Goal: Task Accomplishment & Management: Complete application form

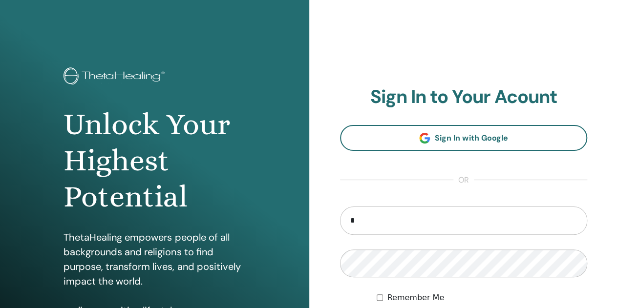
type input "**********"
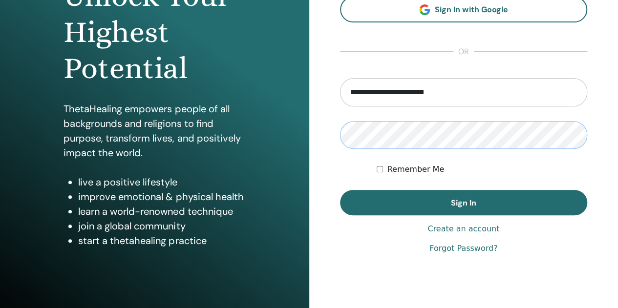
scroll to position [131, 0]
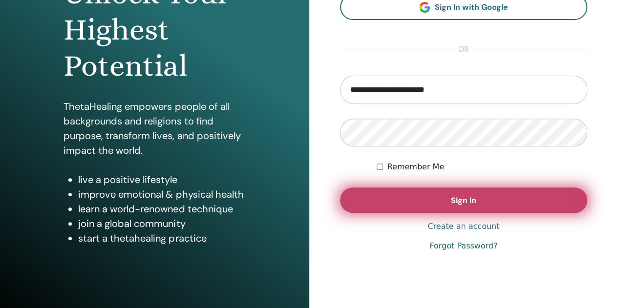
click at [477, 204] on button "Sign In" at bounding box center [464, 200] width 248 height 25
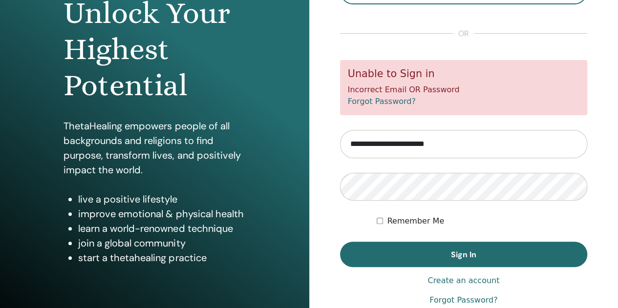
scroll to position [111, 0]
click at [375, 101] on link "Forgot Password?" at bounding box center [382, 101] width 68 height 9
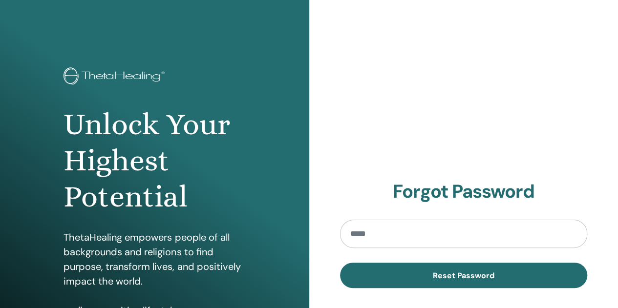
click at [419, 230] on input "email" at bounding box center [464, 234] width 248 height 28
type input "**********"
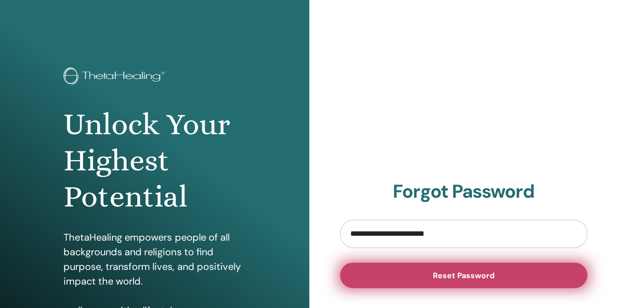
click at [474, 282] on button "Reset Password" at bounding box center [464, 275] width 248 height 25
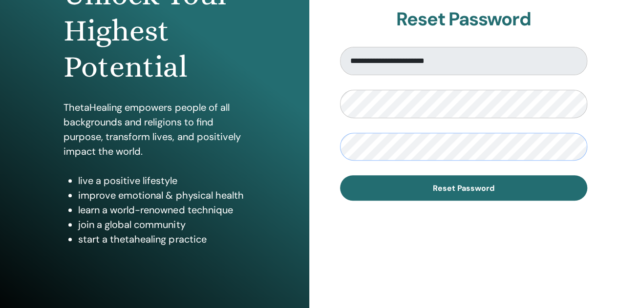
scroll to position [157, 0]
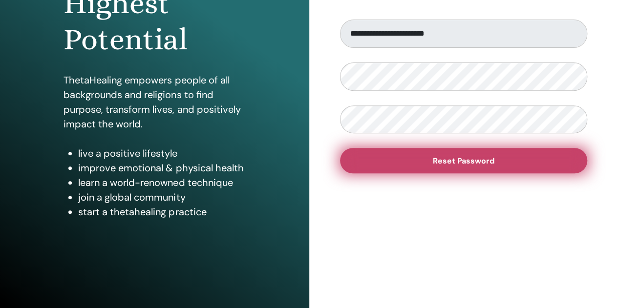
click at [470, 163] on span "Reset Password" at bounding box center [464, 161] width 62 height 10
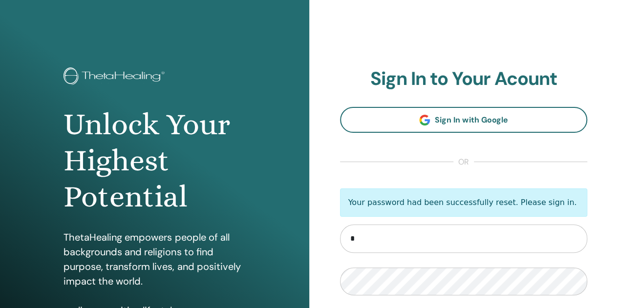
type input "**********"
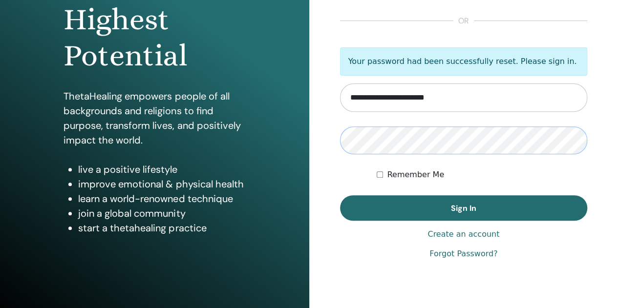
scroll to position [143, 0]
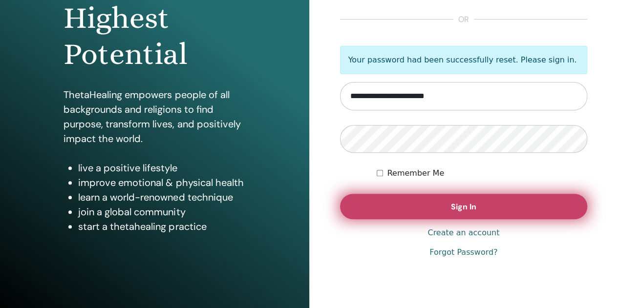
click at [472, 203] on span "Sign In" at bounding box center [463, 207] width 25 height 10
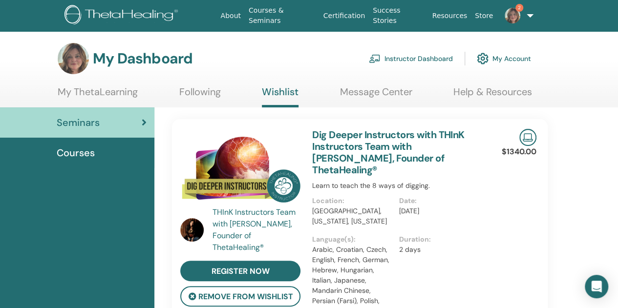
click at [516, 10] on span "2" at bounding box center [519, 8] width 8 height 8
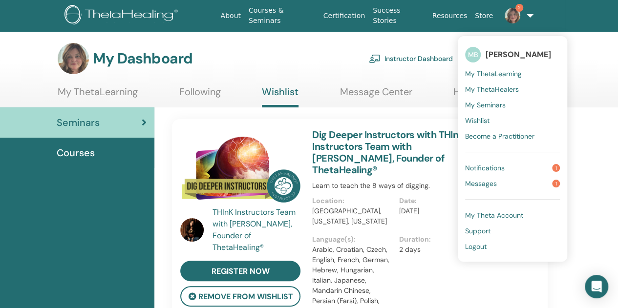
click at [512, 165] on link "Notifications 1" at bounding box center [512, 168] width 95 height 16
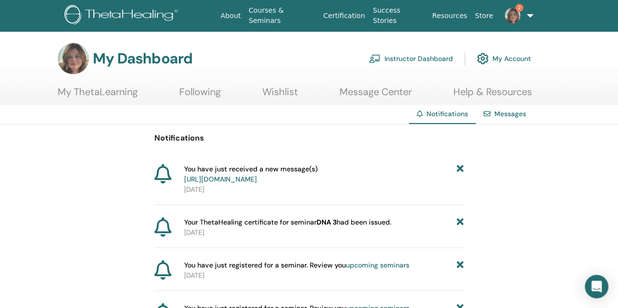
click at [257, 180] on link "[URL][DOMAIN_NAME]" at bounding box center [220, 179] width 73 height 9
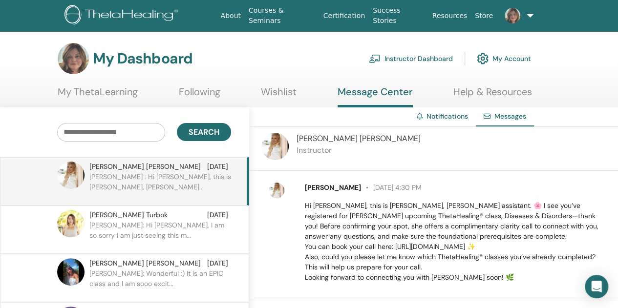
scroll to position [10, 0]
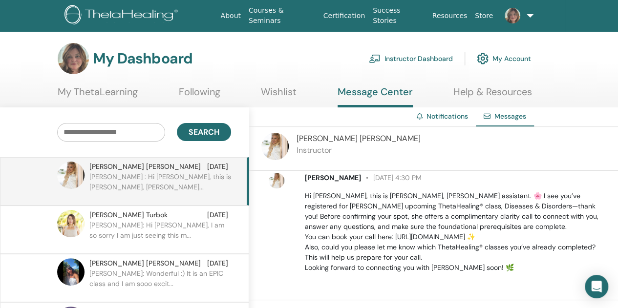
click at [517, 16] on img at bounding box center [513, 16] width 16 height 16
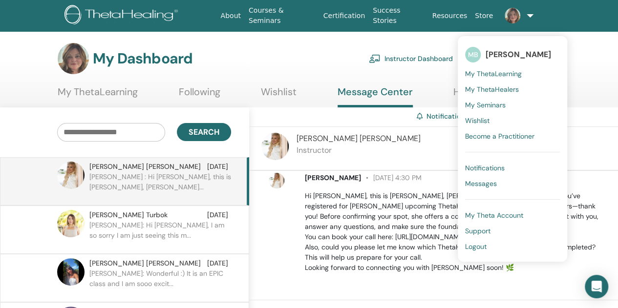
click at [486, 187] on span "Messages" at bounding box center [481, 183] width 32 height 9
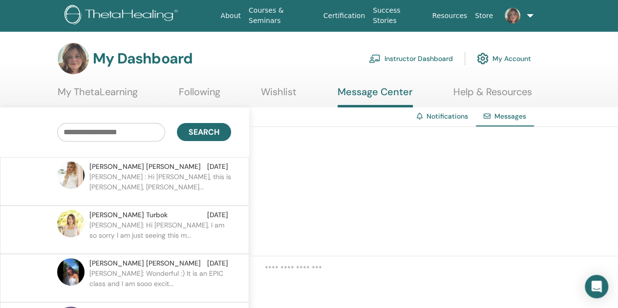
click at [514, 26] on link at bounding box center [516, 15] width 39 height 31
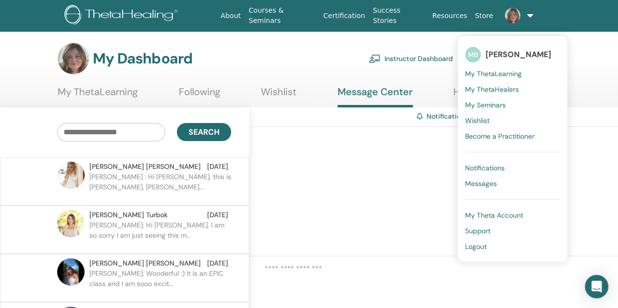
click at [118, 100] on link "My ThetaLearning" at bounding box center [98, 95] width 80 height 19
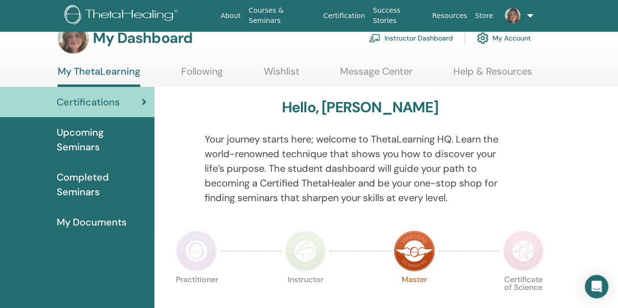
scroll to position [14, 0]
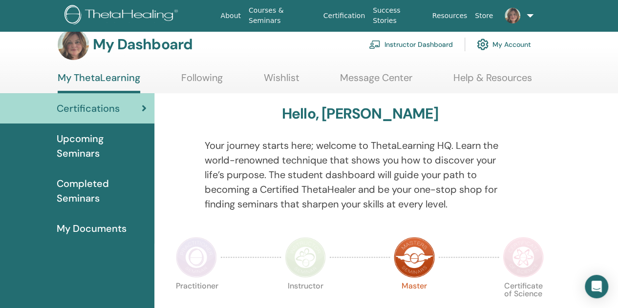
click at [85, 150] on span "Upcoming Seminars" at bounding box center [102, 145] width 90 height 29
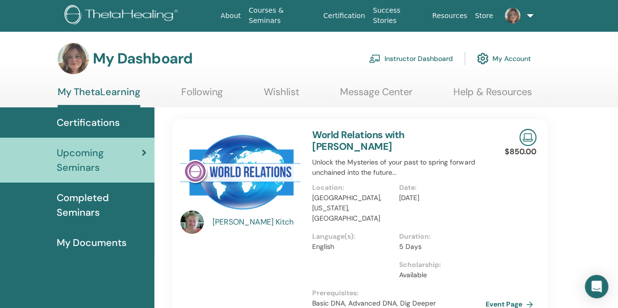
click at [373, 88] on link "Message Center" at bounding box center [376, 95] width 72 height 19
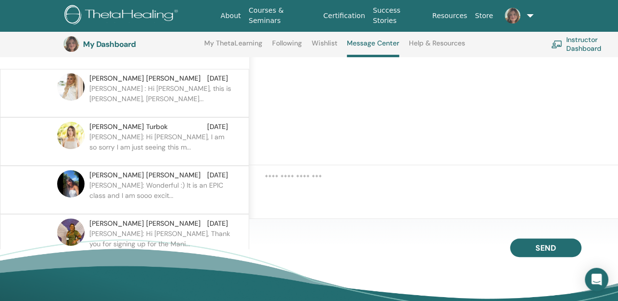
scroll to position [90, 0]
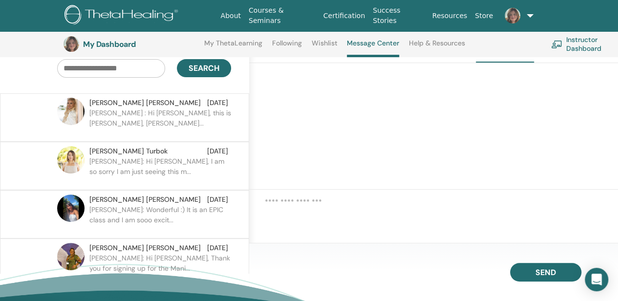
click at [171, 124] on p "Dr. Allison : Hi Meredith, this is Daisy, Dr. Allison Snowde..." at bounding box center [160, 122] width 142 height 29
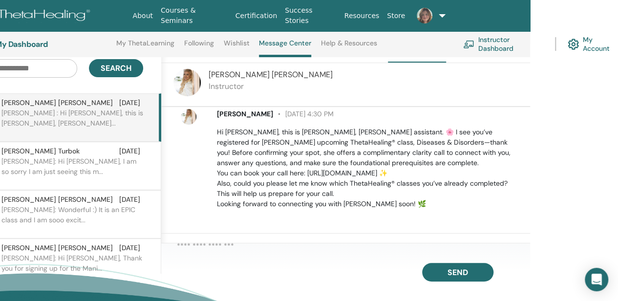
scroll to position [90, 89]
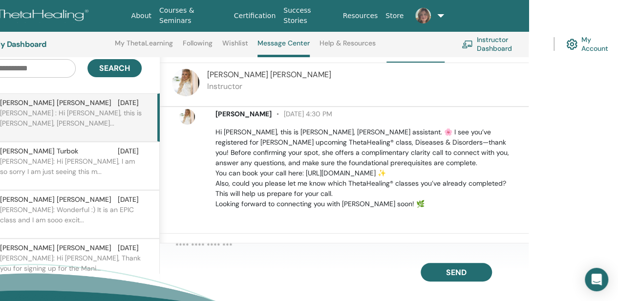
click at [186, 253] on textarea at bounding box center [351, 248] width 353 height 16
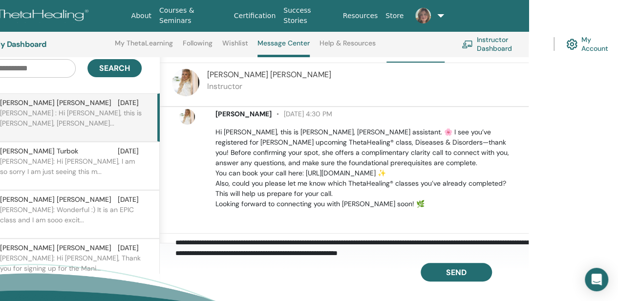
scroll to position [14, 0]
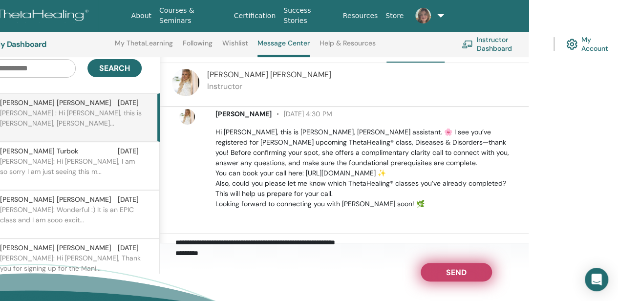
type textarea "**********"
click at [458, 274] on span "Send" at bounding box center [456, 270] width 21 height 7
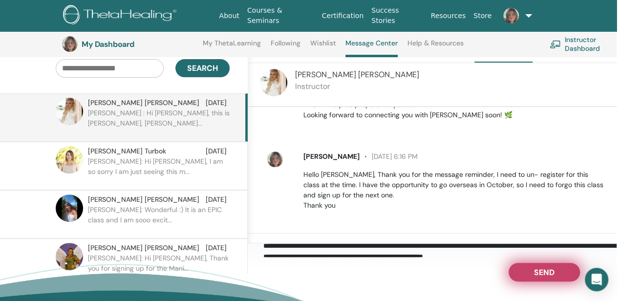
scroll to position [100, 0]
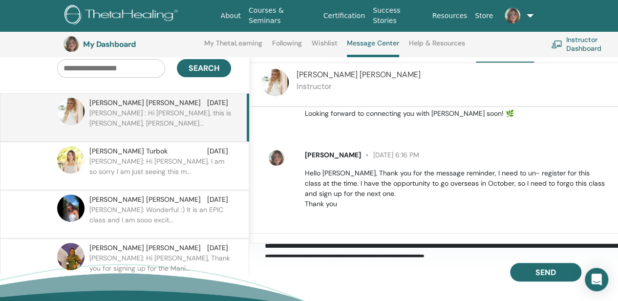
click at [240, 46] on link "My ThetaLearning" at bounding box center [233, 47] width 58 height 16
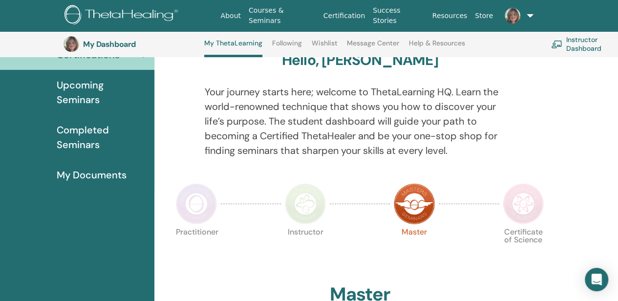
scroll to position [94, 0]
click at [91, 89] on span "Upcoming Seminars" at bounding box center [102, 92] width 90 height 29
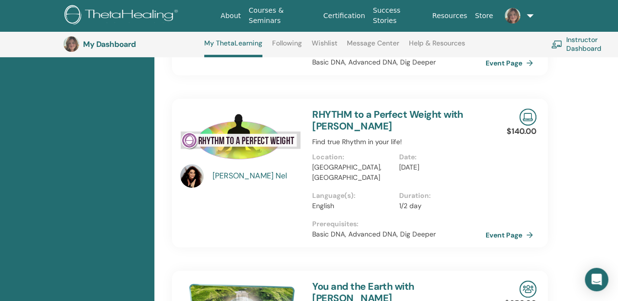
scroll to position [270, 0]
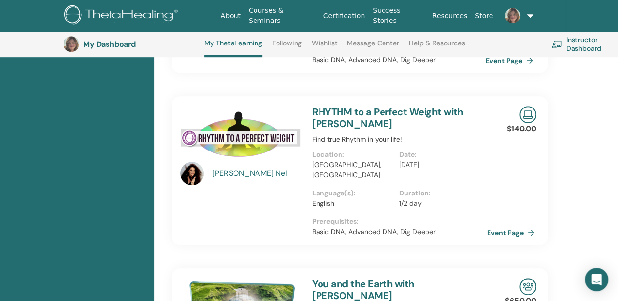
click at [512, 225] on link "Event Page" at bounding box center [512, 232] width 51 height 15
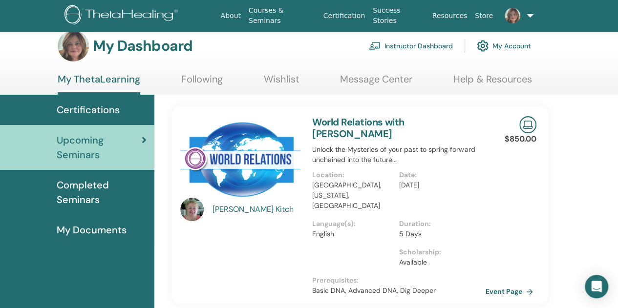
scroll to position [0, 0]
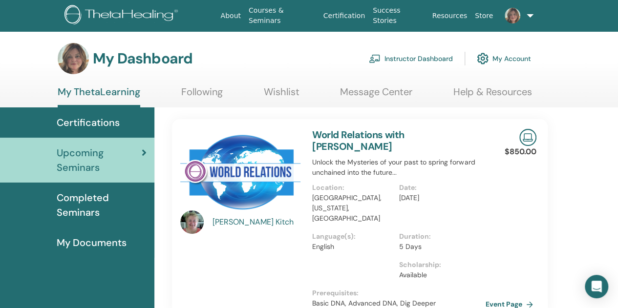
click at [430, 57] on link "Instructor Dashboard" at bounding box center [411, 58] width 84 height 21
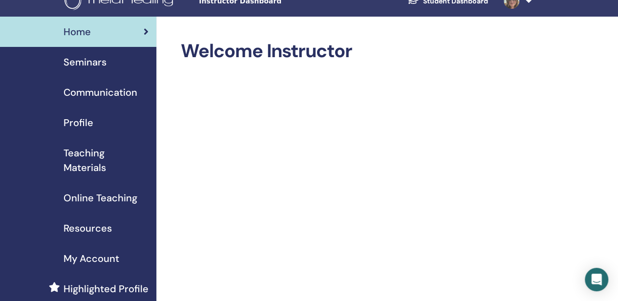
scroll to position [47, 0]
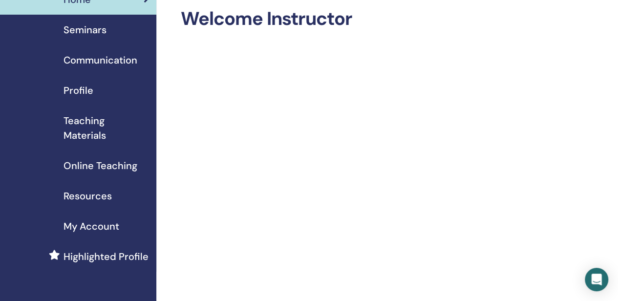
click at [79, 169] on span "Online Teaching" at bounding box center [101, 165] width 74 height 15
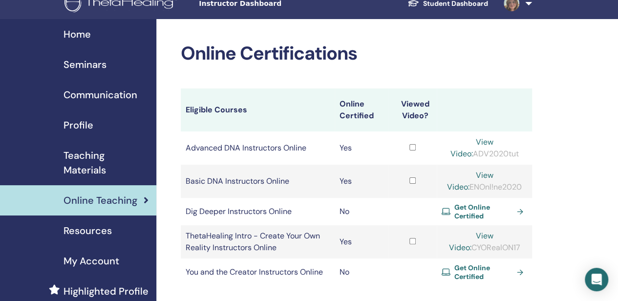
scroll to position [8, 0]
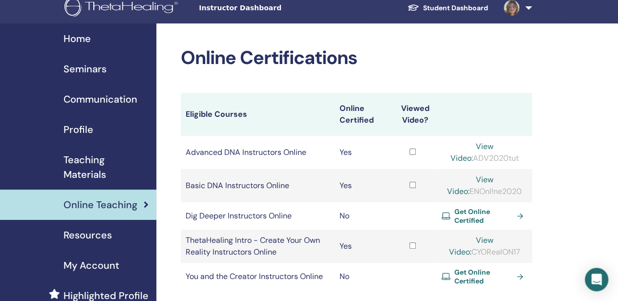
click at [77, 71] on span "Seminars" at bounding box center [85, 69] width 43 height 15
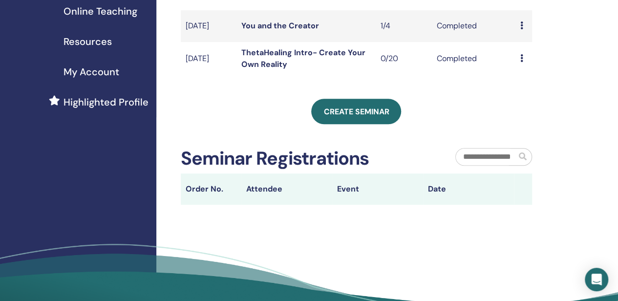
scroll to position [204, 0]
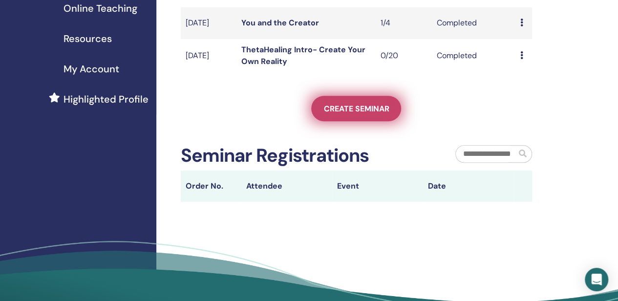
click at [363, 114] on span "Create seminar" at bounding box center [355, 109] width 65 height 10
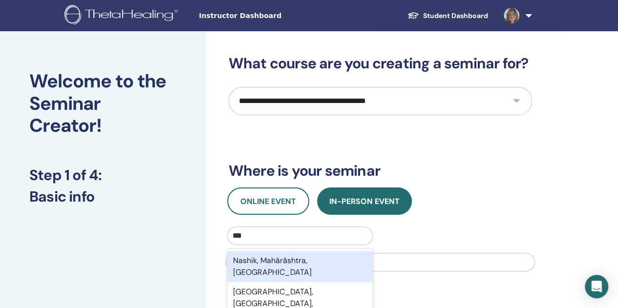
type input "***"
click at [492, 106] on select "**********" at bounding box center [380, 101] width 303 height 28
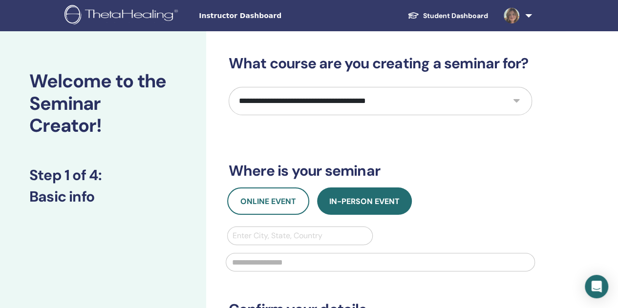
select select "**"
click at [229, 87] on select "**********" at bounding box center [380, 101] width 303 height 28
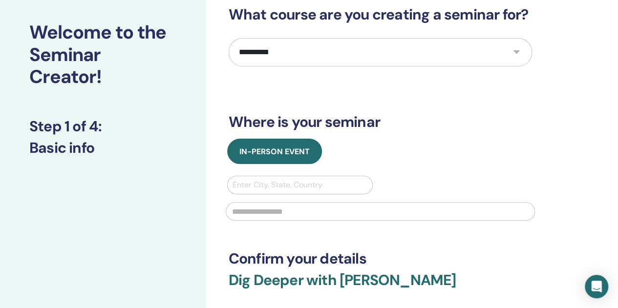
scroll to position [49, 0]
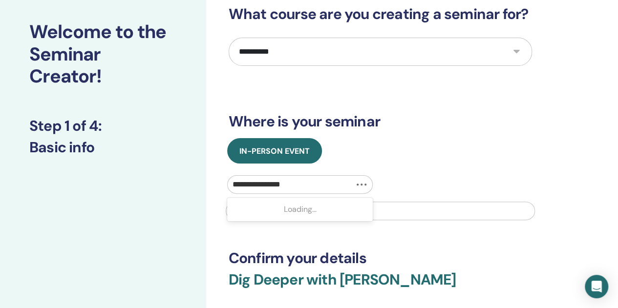
type input "**********"
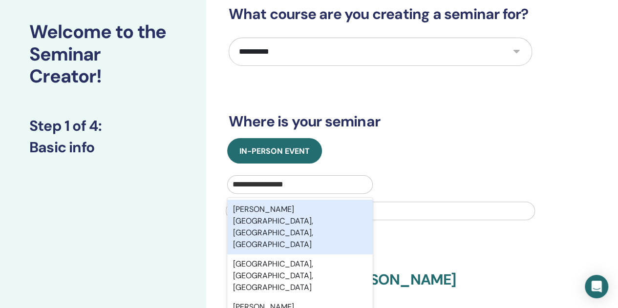
click at [281, 214] on div "[PERSON_NAME][GEOGRAPHIC_DATA], [GEOGRAPHIC_DATA], [GEOGRAPHIC_DATA]" at bounding box center [300, 227] width 146 height 55
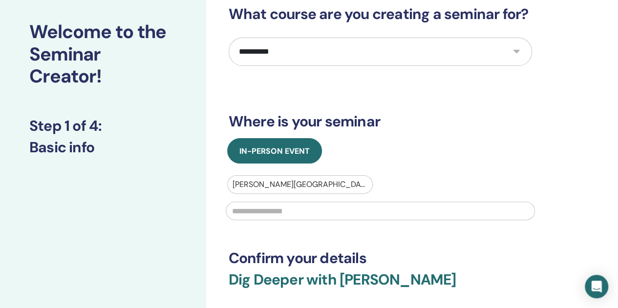
click at [250, 213] on input "text" at bounding box center [380, 211] width 309 height 19
type input "**********"
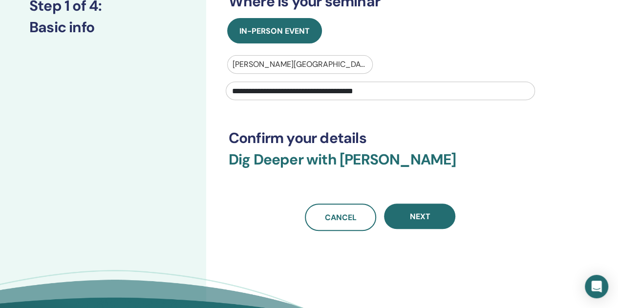
scroll to position [171, 0]
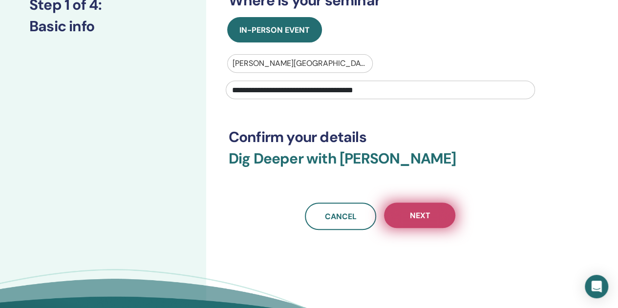
click at [420, 222] on button "Next" at bounding box center [419, 215] width 71 height 25
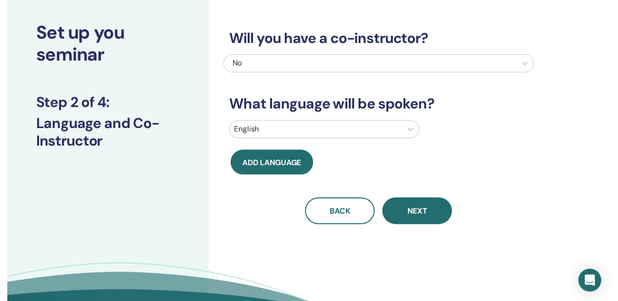
scroll to position [48, 0]
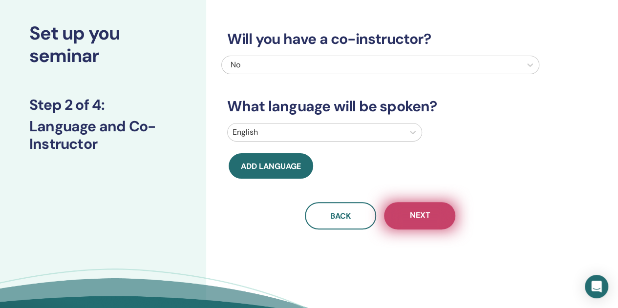
click at [438, 223] on button "Next" at bounding box center [419, 215] width 71 height 27
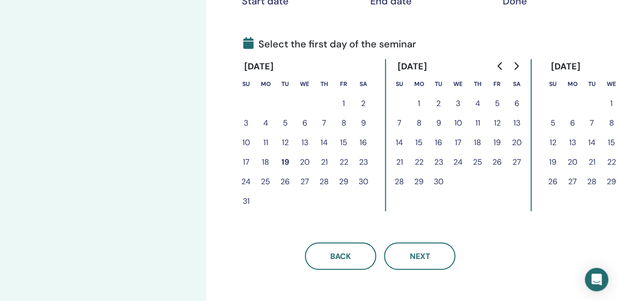
scroll to position [212, 0]
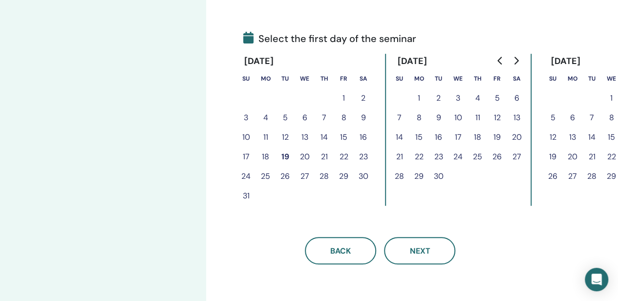
click at [279, 180] on button "26" at bounding box center [286, 177] width 20 height 20
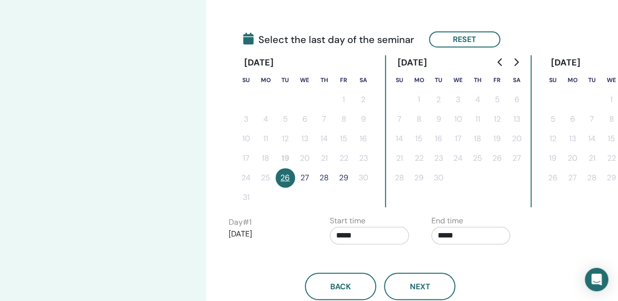
click at [354, 238] on input "*****" at bounding box center [369, 236] width 79 height 18
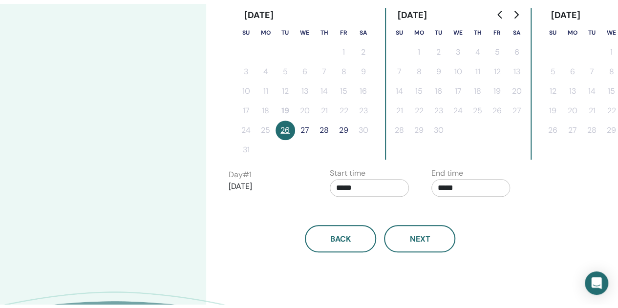
scroll to position [264, 0]
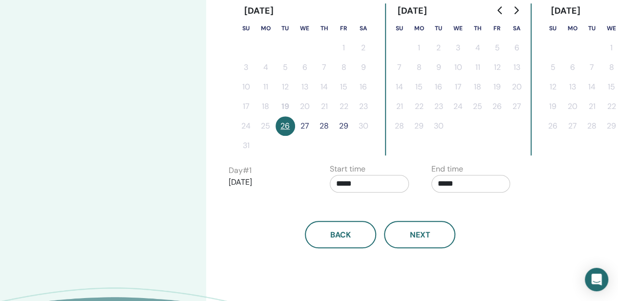
click at [308, 128] on button "27" at bounding box center [305, 126] width 20 height 20
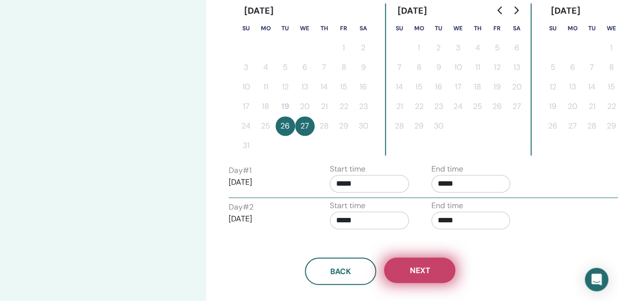
click at [419, 268] on span "Next" at bounding box center [419, 270] width 21 height 10
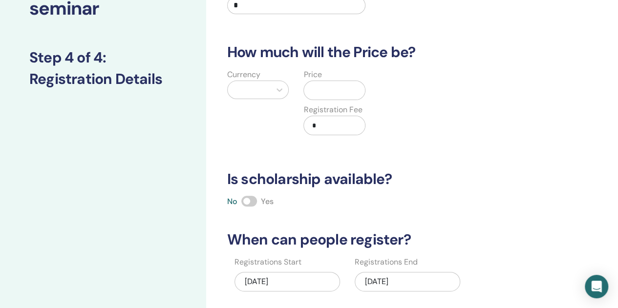
scroll to position [94, 0]
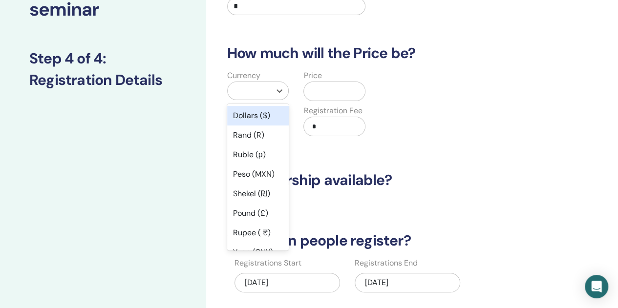
click at [238, 116] on div "Dollars ($)" at bounding box center [258, 116] width 62 height 20
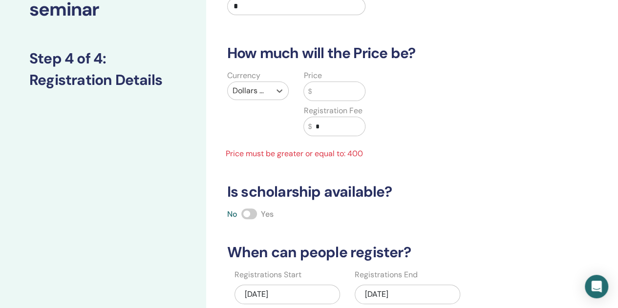
click at [329, 90] on input "text" at bounding box center [338, 91] width 53 height 19
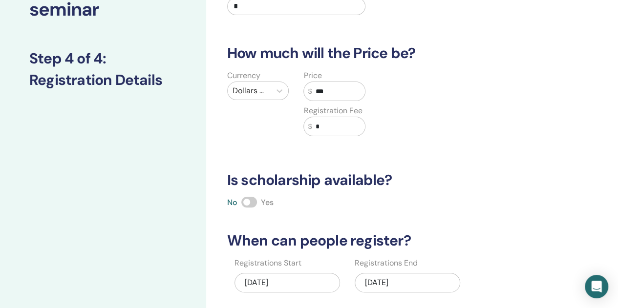
type input "***"
click at [327, 128] on input "*" at bounding box center [338, 126] width 53 height 19
type input "*"
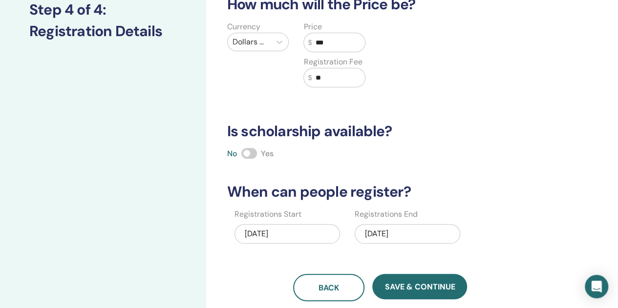
scroll to position [146, 0]
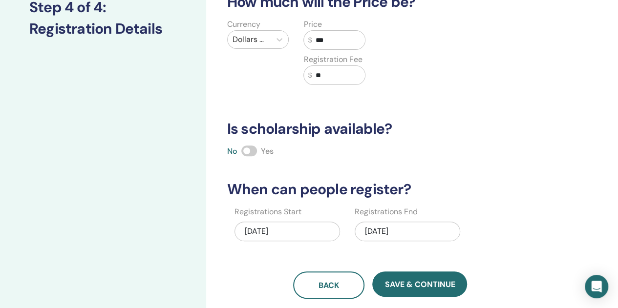
type input "**"
click at [249, 150] on span at bounding box center [249, 151] width 16 height 11
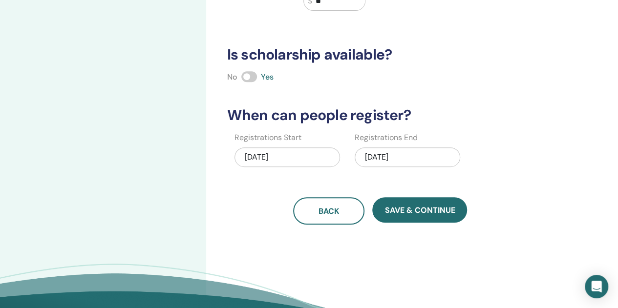
scroll to position [220, 0]
click at [260, 156] on div "08/19/2025" at bounding box center [288, 157] width 106 height 20
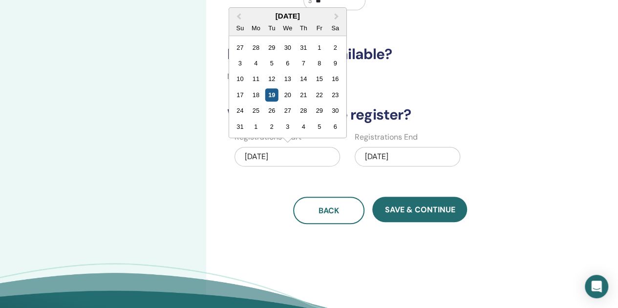
click at [270, 94] on div "19" at bounding box center [271, 94] width 13 height 13
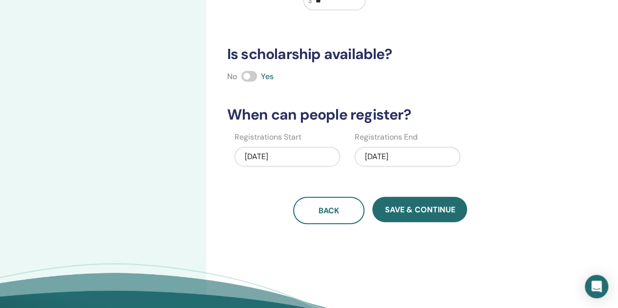
click at [378, 156] on div "08/27/2025" at bounding box center [408, 157] width 106 height 20
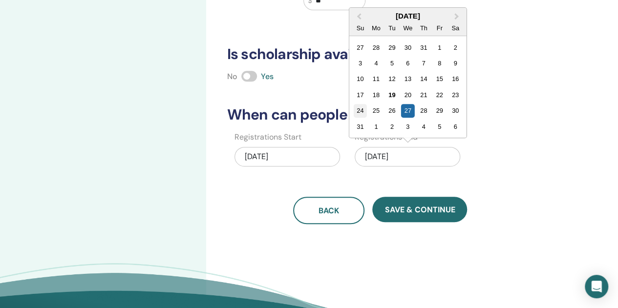
click at [360, 113] on div "24" at bounding box center [360, 110] width 13 height 13
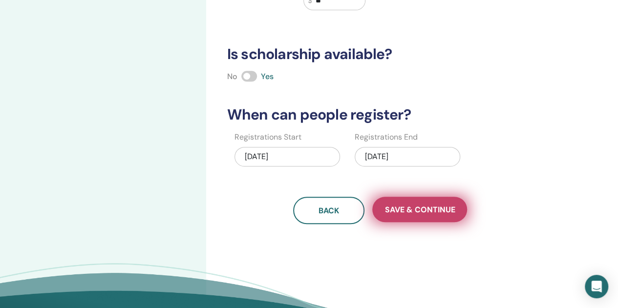
click at [408, 206] on span "Save & Continue" at bounding box center [419, 210] width 70 height 10
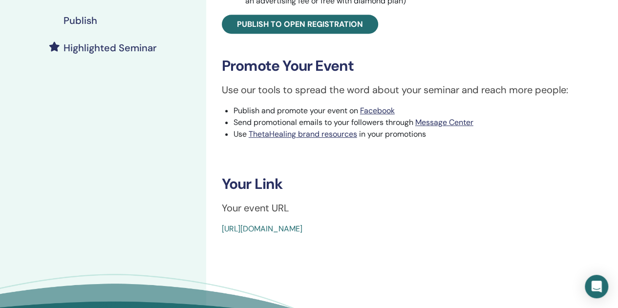
scroll to position [249, 0]
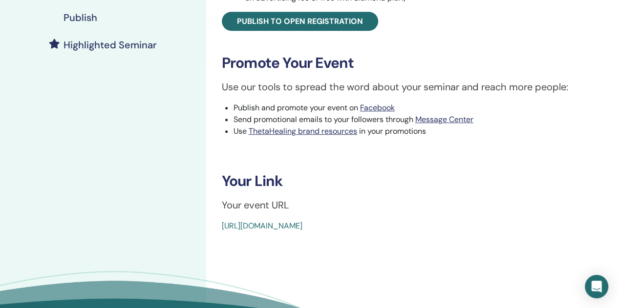
drag, startPoint x: 447, startPoint y: 227, endPoint x: 220, endPoint y: 221, distance: 227.3
click at [220, 221] on div "Dig Deeper Event Type In-Person Event Status Not Published Registrations 0/1 Pu…" at bounding box center [412, 19] width 400 height 427
copy link "https://www.thetahealing.com/seminar-375258-details.html"
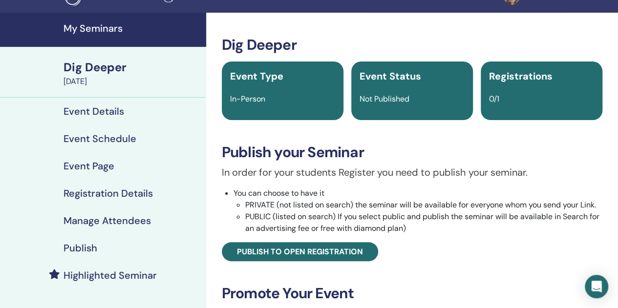
scroll to position [0, 0]
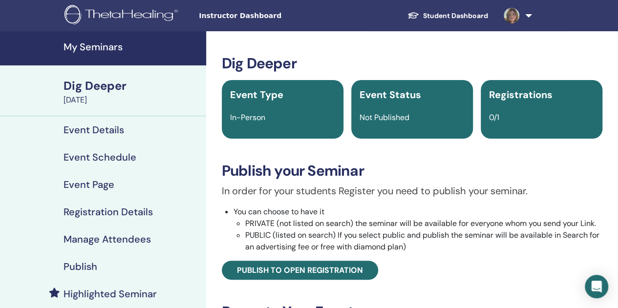
click at [74, 48] on h4 "My Seminars" at bounding box center [132, 47] width 137 height 12
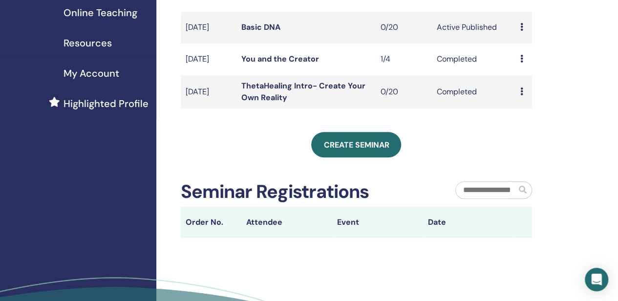
scroll to position [200, 0]
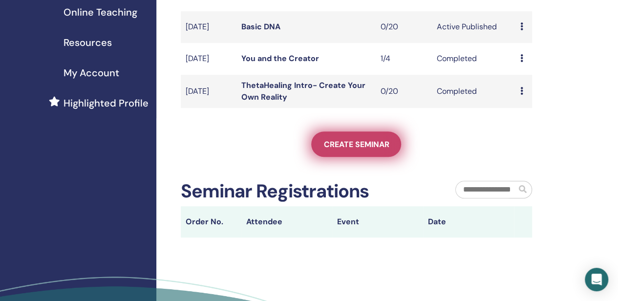
click at [349, 149] on span "Create seminar" at bounding box center [355, 144] width 65 height 10
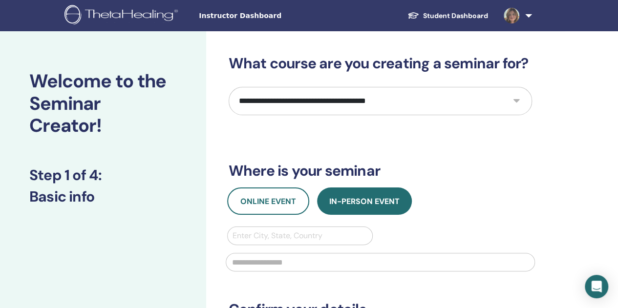
click at [247, 105] on select "**********" at bounding box center [380, 101] width 303 height 28
select select "****"
click at [229, 87] on select "**********" at bounding box center [380, 101] width 303 height 28
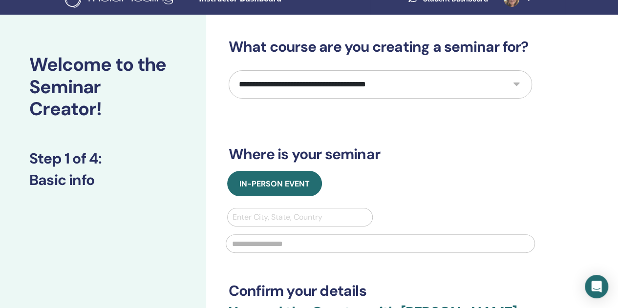
scroll to position [46, 0]
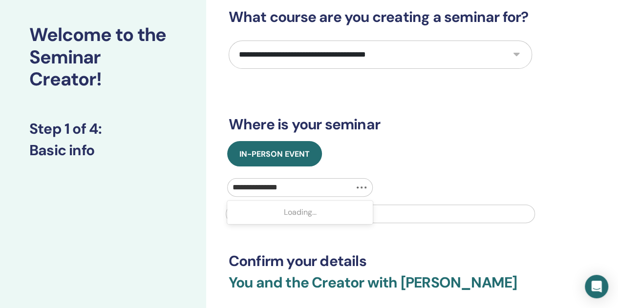
type input "**********"
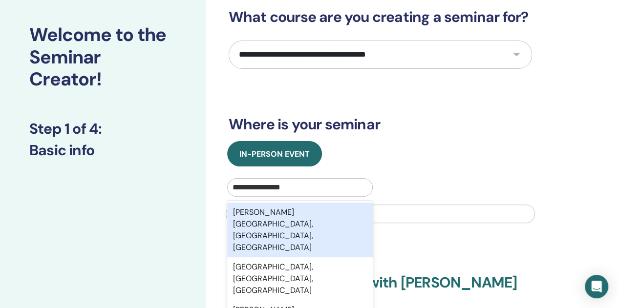
click at [342, 213] on div "Thompson's Station, TN, USA" at bounding box center [300, 230] width 146 height 55
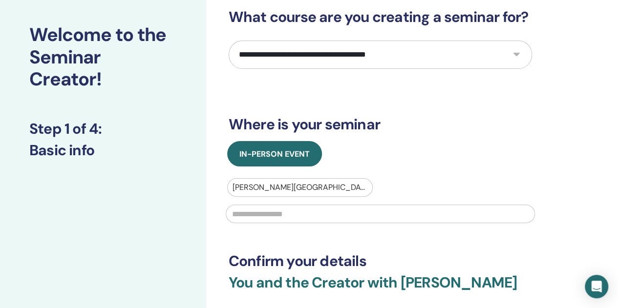
click at [362, 218] on input "text" at bounding box center [380, 214] width 309 height 19
type input "**********"
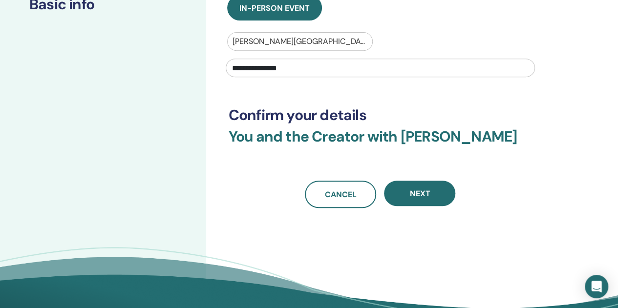
scroll to position [194, 0]
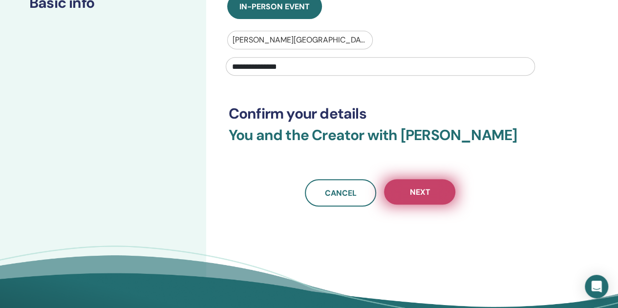
click at [424, 191] on span "Next" at bounding box center [419, 192] width 21 height 10
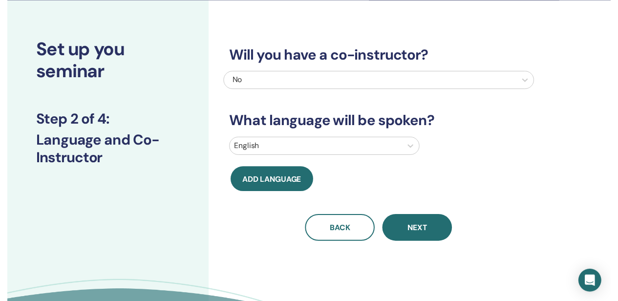
scroll to position [29, 0]
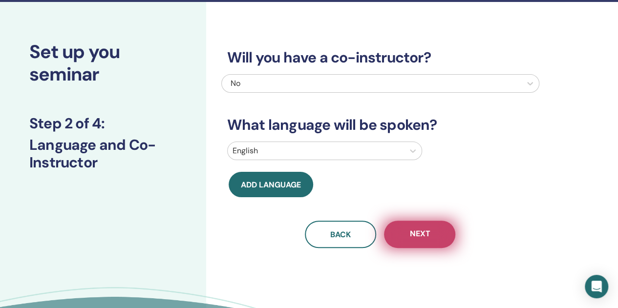
click at [436, 233] on button "Next" at bounding box center [419, 234] width 71 height 27
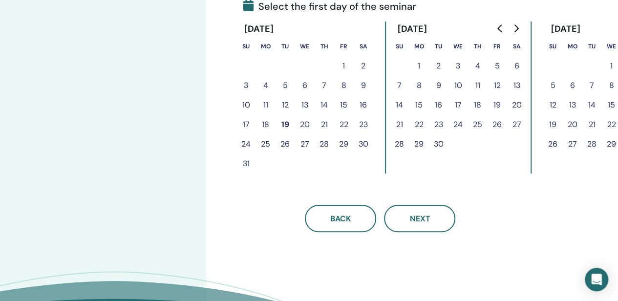
scroll to position [247, 0]
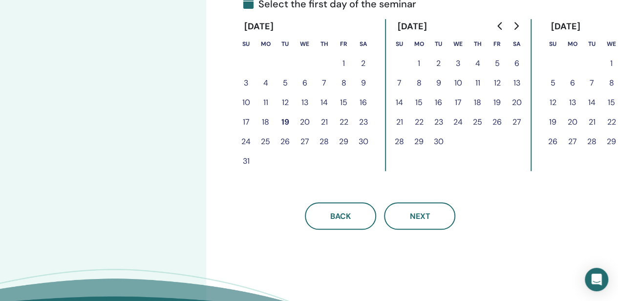
click at [347, 140] on button "29" at bounding box center [344, 142] width 20 height 20
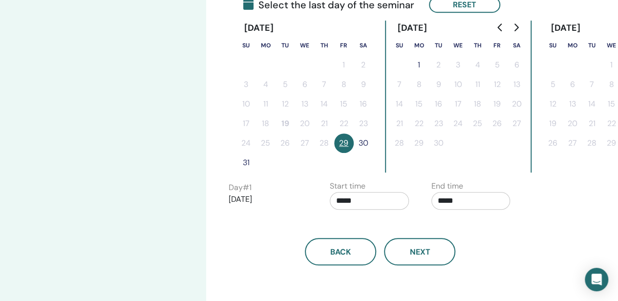
click at [363, 144] on button "30" at bounding box center [364, 143] width 20 height 20
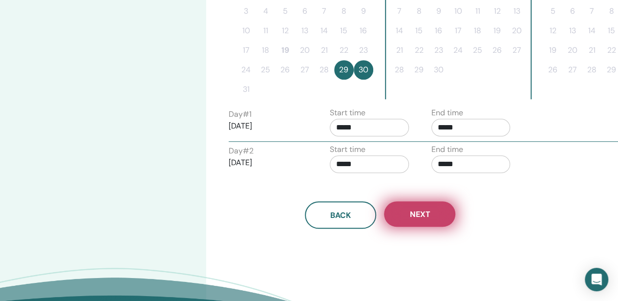
click at [430, 204] on button "Next" at bounding box center [419, 213] width 71 height 25
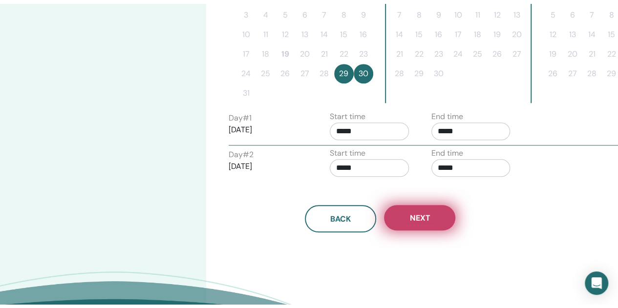
scroll to position [320, 0]
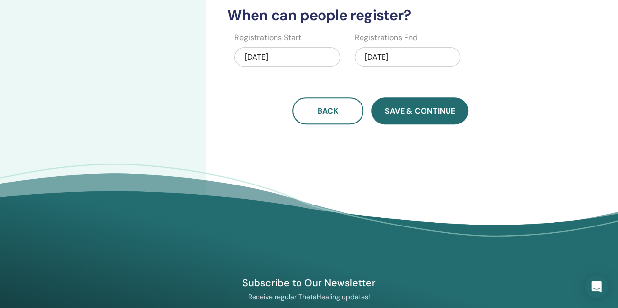
click at [416, 104] on button "Save & Continue" at bounding box center [419, 110] width 97 height 27
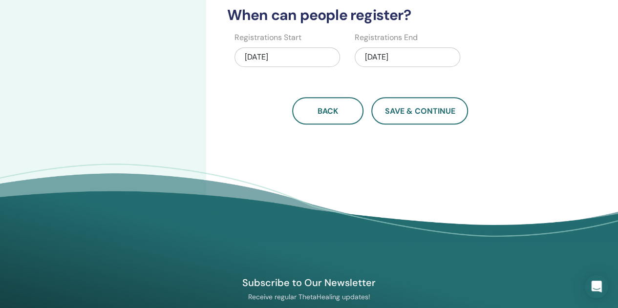
click at [276, 58] on div "08/19/2025" at bounding box center [288, 57] width 106 height 20
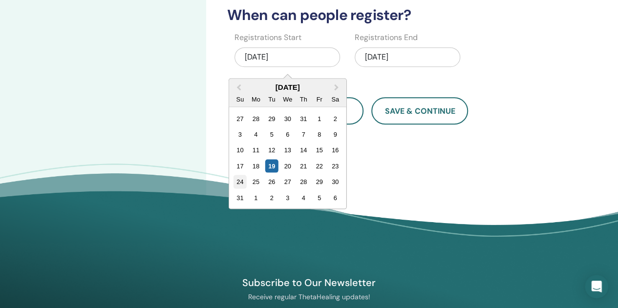
click at [234, 181] on div "24" at bounding box center [239, 181] width 13 height 13
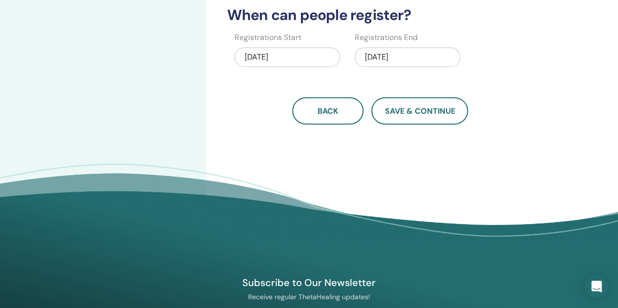
click at [257, 59] on div "08/24/2025" at bounding box center [288, 57] width 106 height 20
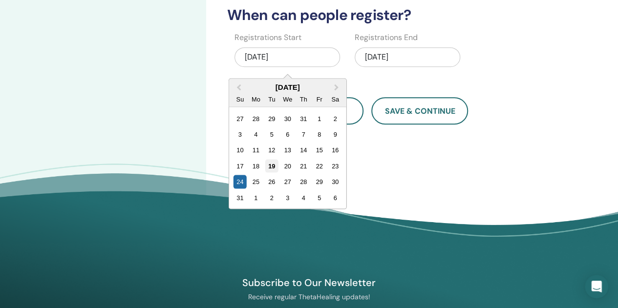
click at [269, 166] on div "19" at bounding box center [271, 165] width 13 height 13
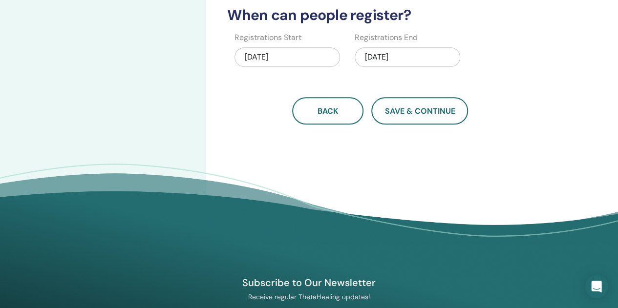
click at [392, 54] on div "08/30/2025" at bounding box center [408, 57] width 106 height 20
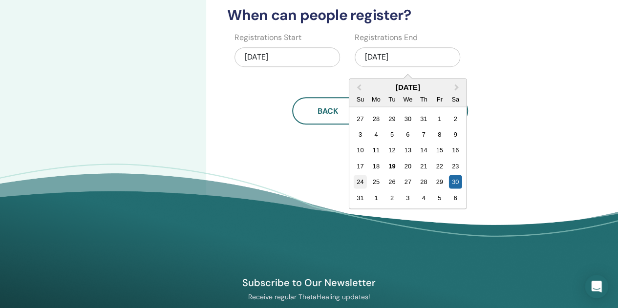
click at [355, 183] on div "24" at bounding box center [360, 181] width 13 height 13
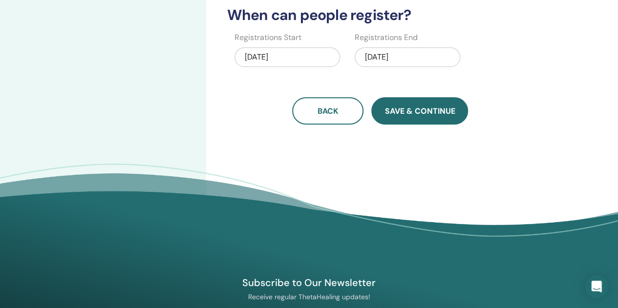
click at [415, 104] on button "Save & Continue" at bounding box center [419, 110] width 97 height 27
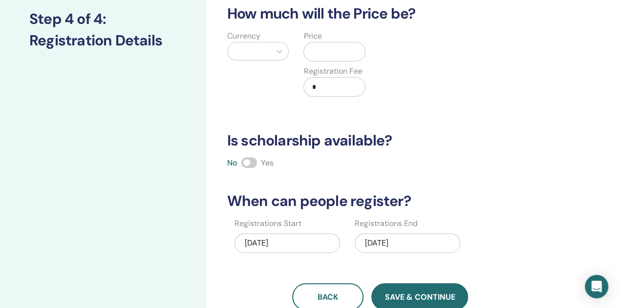
scroll to position [122, 0]
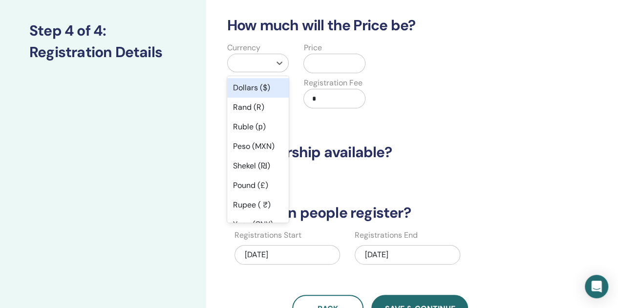
click at [237, 88] on div "Dollars ($)" at bounding box center [258, 88] width 62 height 20
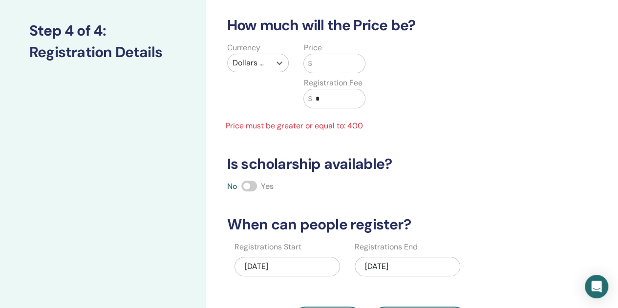
click at [327, 64] on input "text" at bounding box center [338, 63] width 53 height 19
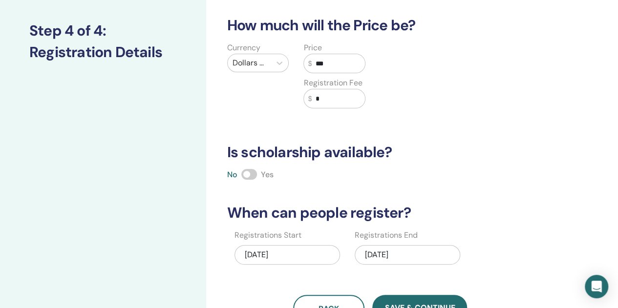
type input "***"
click at [329, 98] on input "*" at bounding box center [338, 98] width 53 height 19
type input "**"
click at [251, 169] on span at bounding box center [249, 174] width 16 height 11
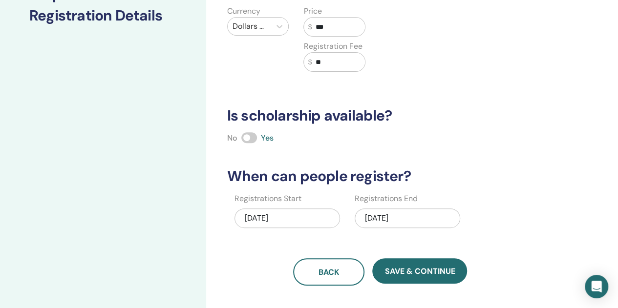
scroll to position [209, 0]
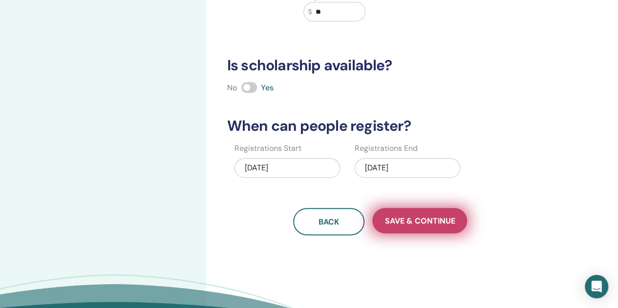
click at [415, 213] on button "Save & Continue" at bounding box center [419, 220] width 95 height 25
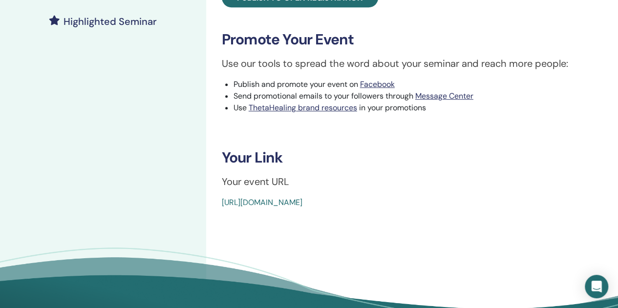
scroll to position [274, 0]
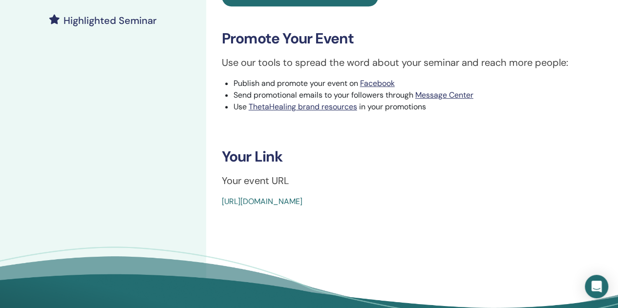
drag, startPoint x: 447, startPoint y: 203, endPoint x: 219, endPoint y: 211, distance: 227.3
click at [219, 211] on div "You and the Creator Event Type In-Person Event Status Not Published Registratio…" at bounding box center [412, 51] width 412 height 587
copy link "[URL][DOMAIN_NAME]"
